Goal: Navigation & Orientation: Find specific page/section

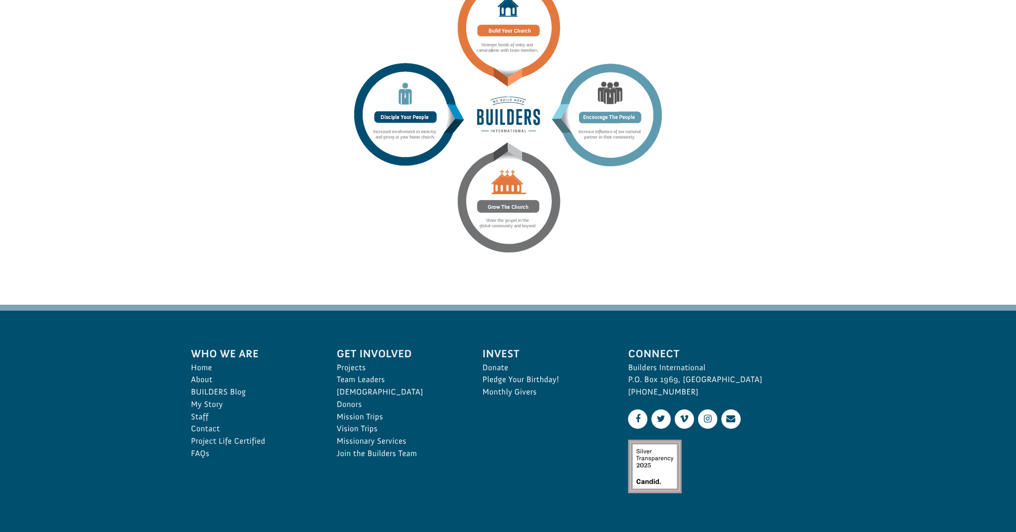
scroll to position [1315, 0]
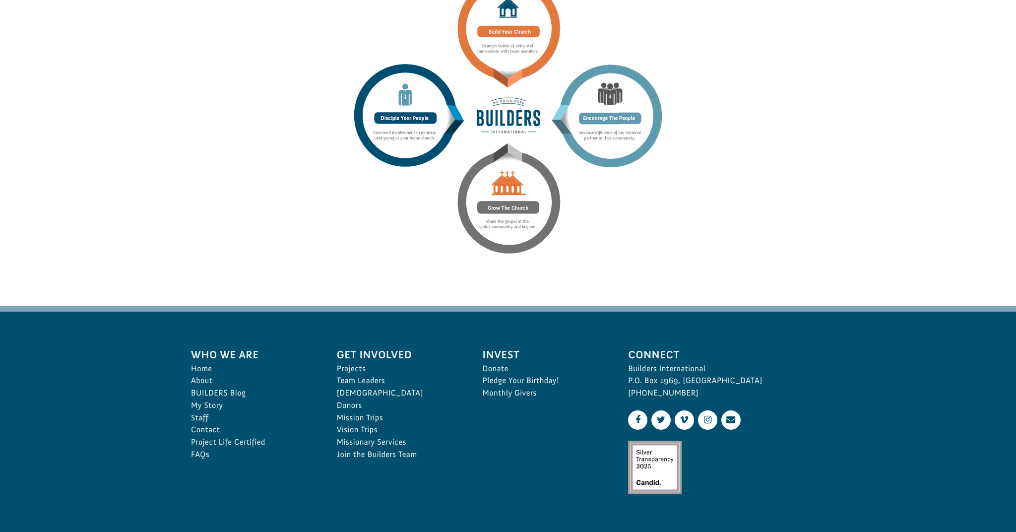
click at [491, 164] on img at bounding box center [508, 115] width 308 height 276
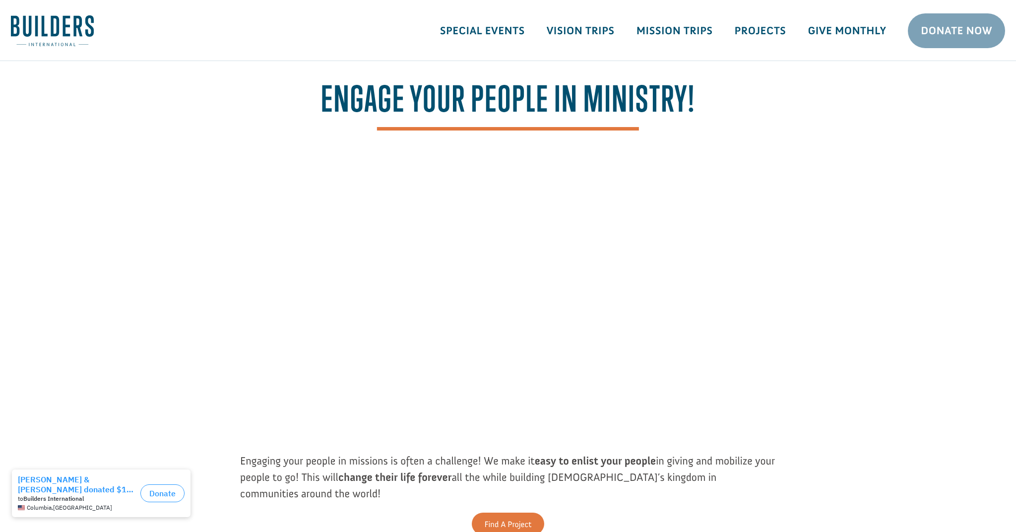
scroll to position [0, 0]
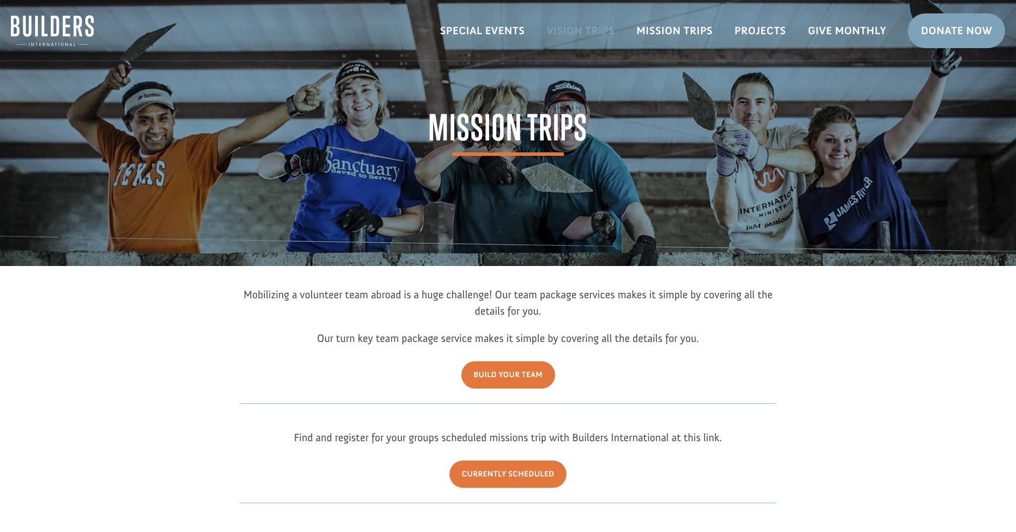
click at [581, 30] on link "Vision Trips" at bounding box center [581, 30] width 90 height 29
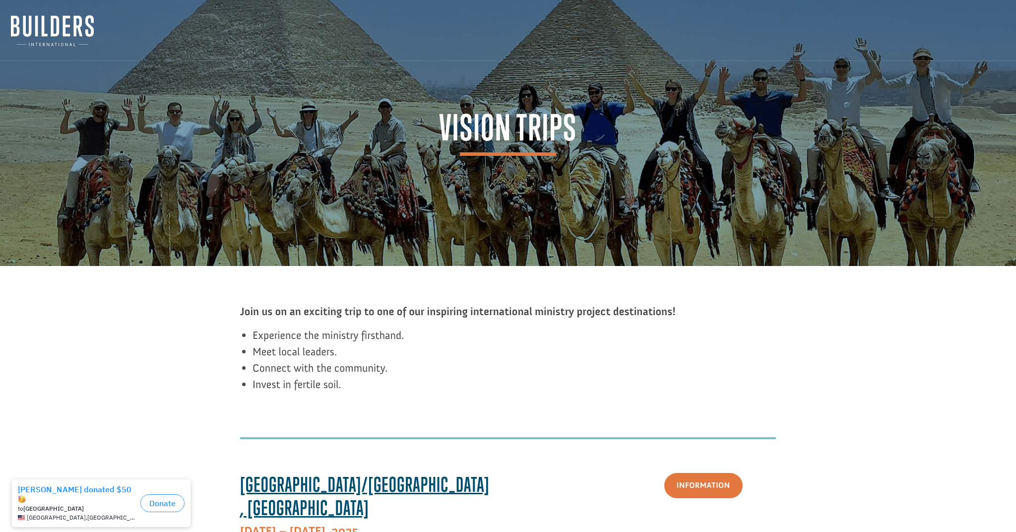
click at [36, 34] on img at bounding box center [52, 30] width 83 height 31
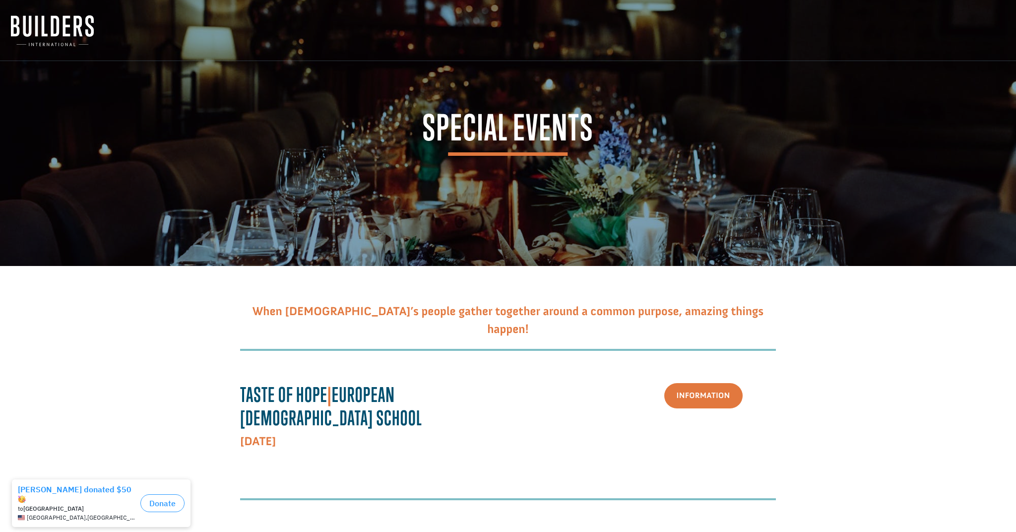
click at [25, 28] on img at bounding box center [52, 30] width 83 height 31
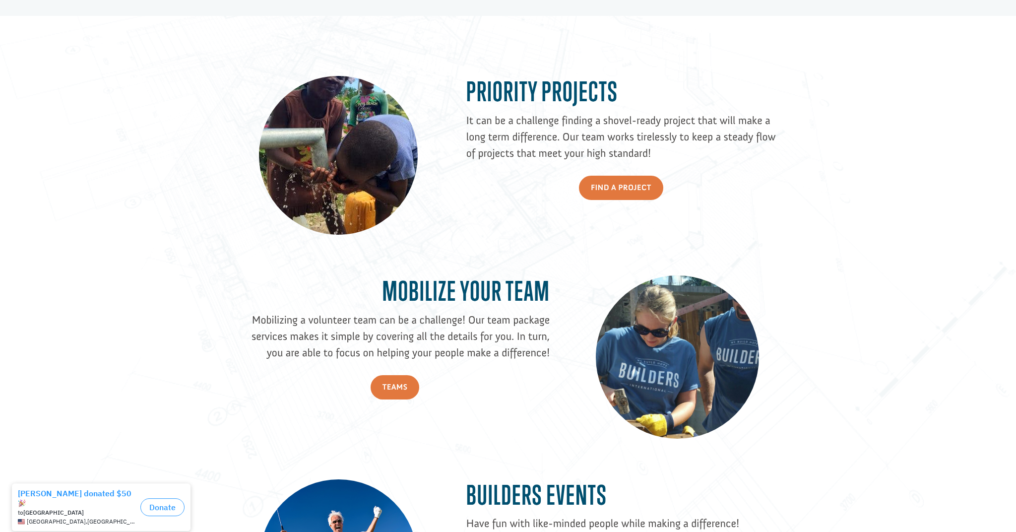
scroll to position [795, 0]
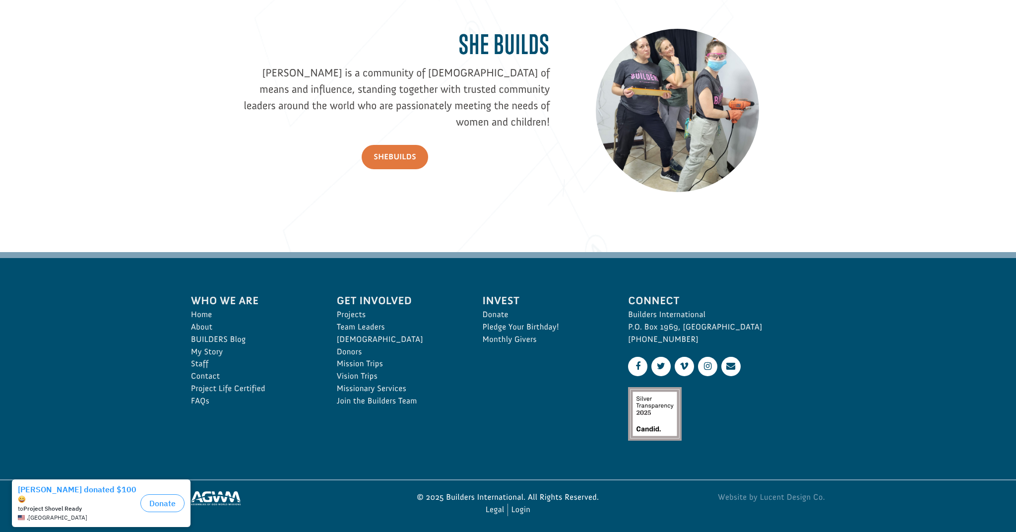
scroll to position [1428, 0]
click at [221, 338] on link "BUILDERS Blog" at bounding box center [253, 340] width 124 height 12
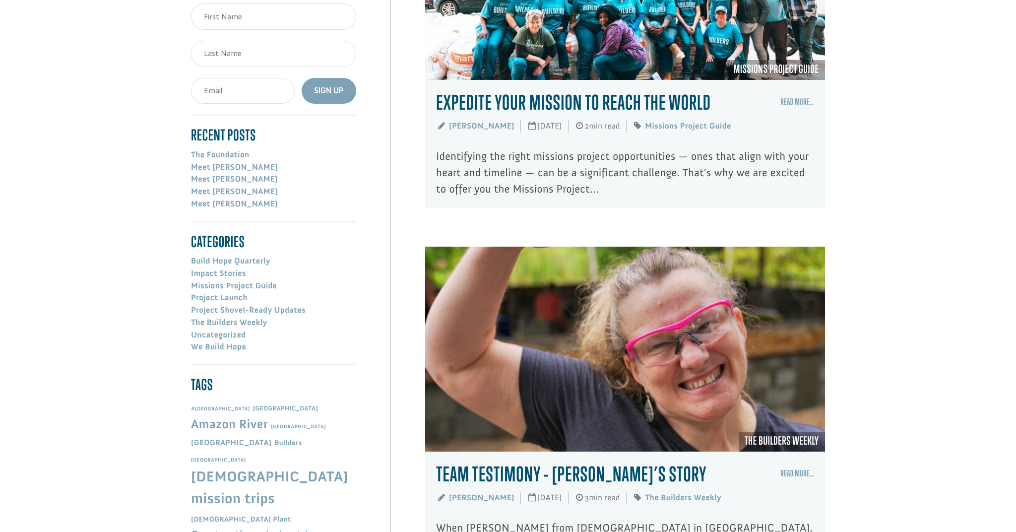
scroll to position [258, 0]
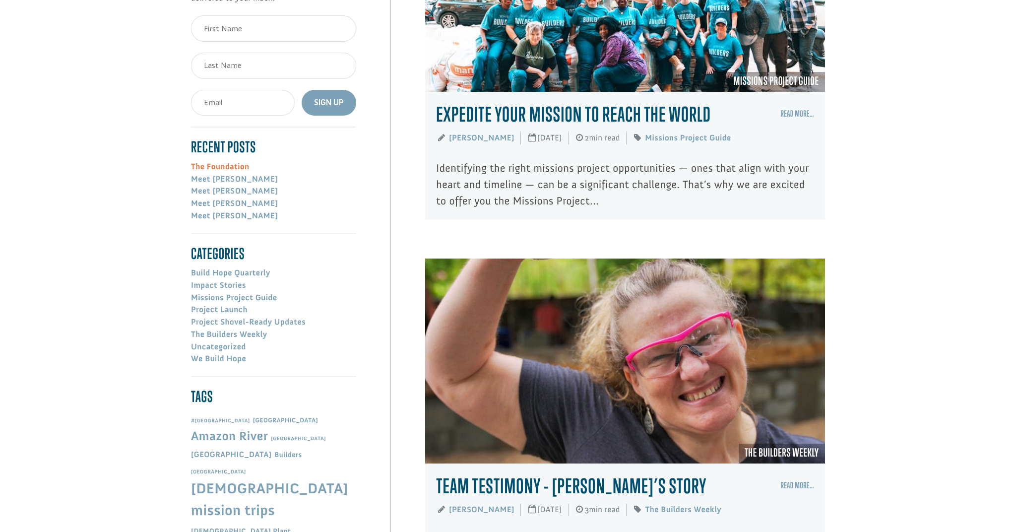
click at [211, 165] on link "The Foundation" at bounding box center [220, 167] width 59 height 10
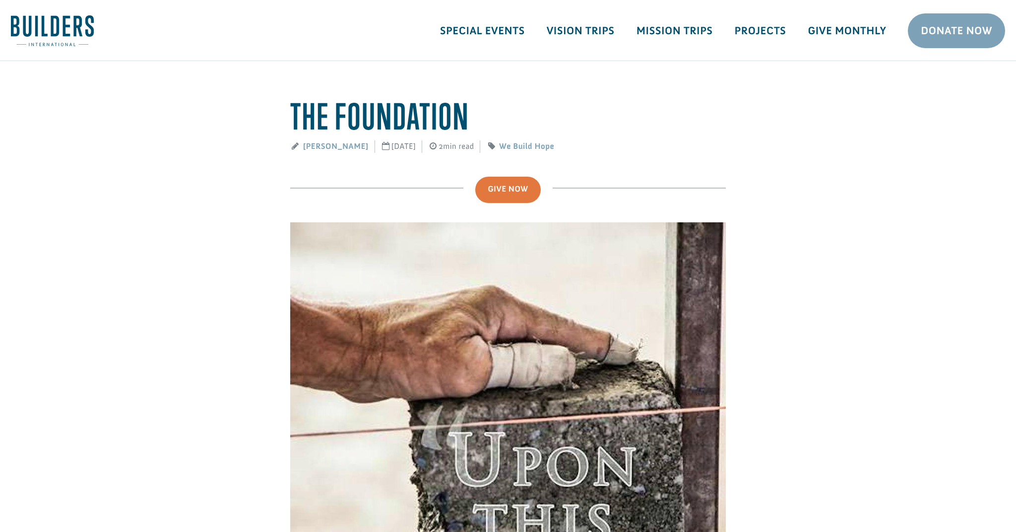
click at [44, 22] on img at bounding box center [52, 30] width 83 height 31
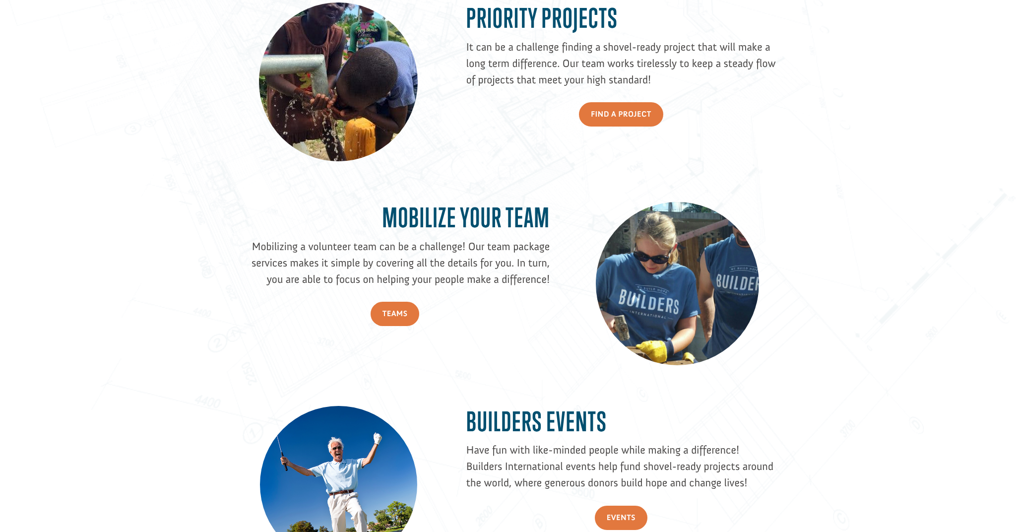
scroll to position [854, 0]
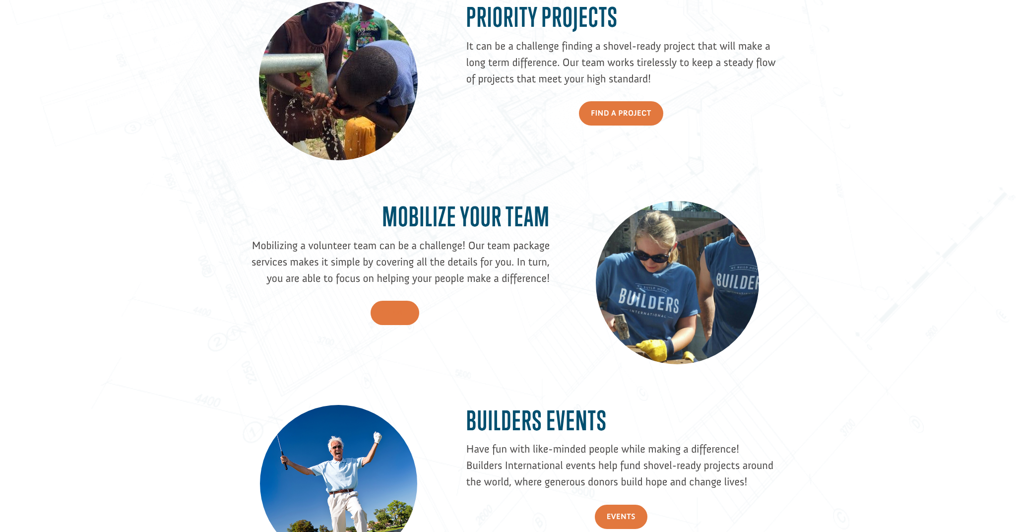
click at [399, 314] on link "Teams" at bounding box center [395, 313] width 49 height 24
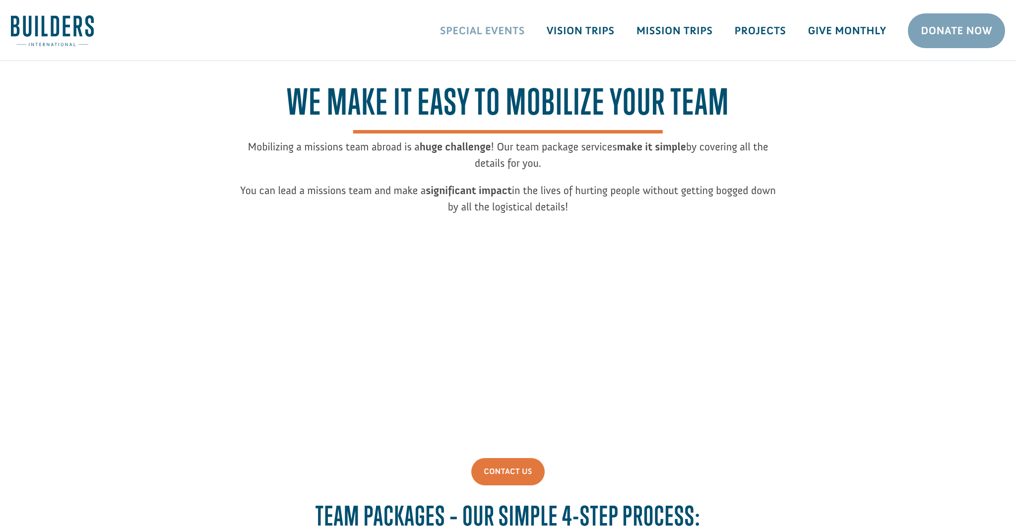
click at [472, 33] on link "Special Events" at bounding box center [482, 30] width 107 height 29
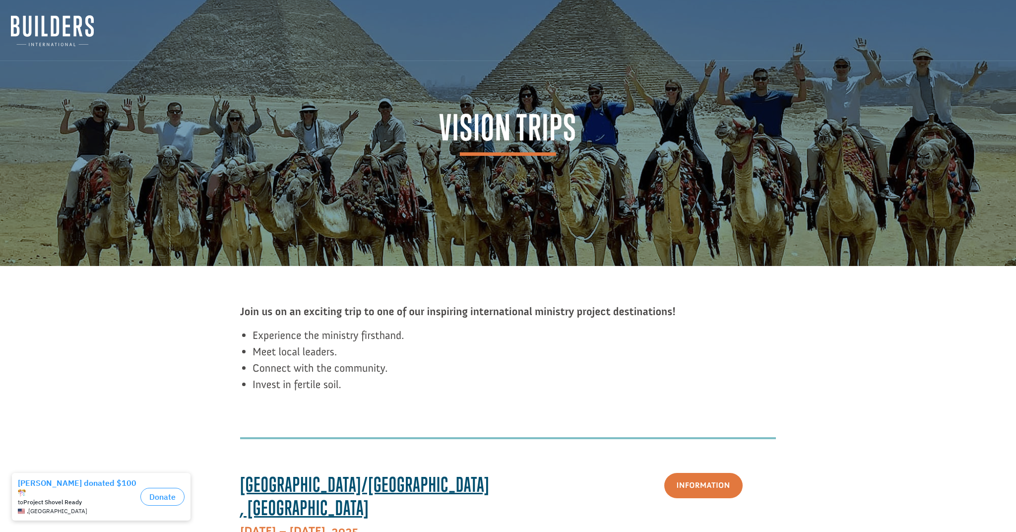
click at [33, 31] on img at bounding box center [52, 30] width 83 height 31
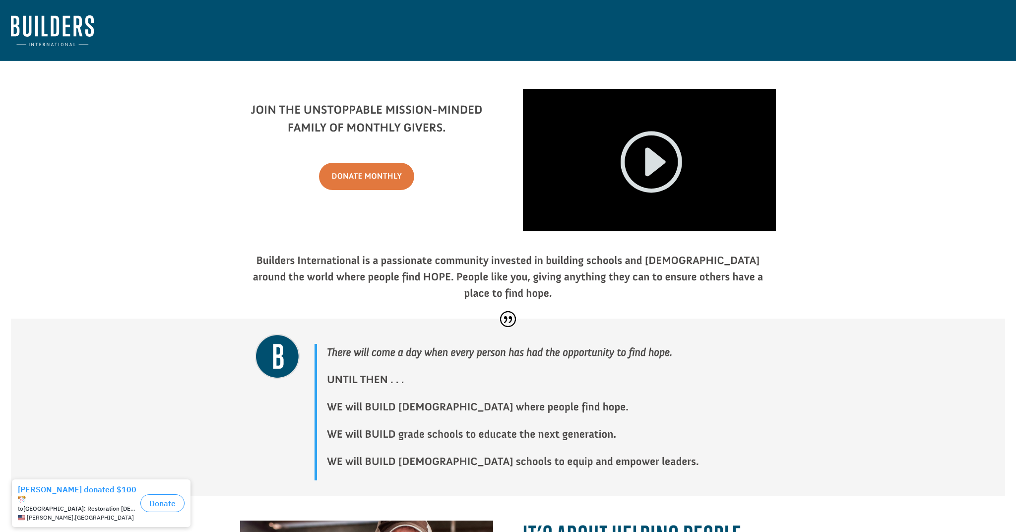
click at [654, 163] on link at bounding box center [649, 165] width 65 height 77
